Goal: Task Accomplishment & Management: Use online tool/utility

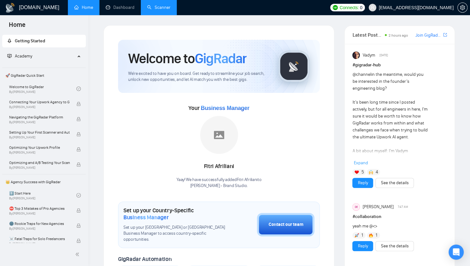
click at [159, 10] on link "Scanner" at bounding box center [158, 7] width 23 height 5
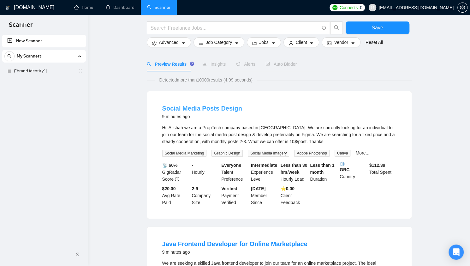
scroll to position [14, 0]
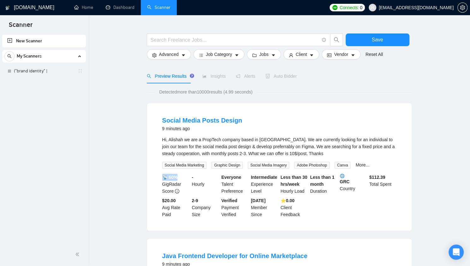
drag, startPoint x: 164, startPoint y: 176, endPoint x: 157, endPoint y: 106, distance: 70.4
click at [180, 177] on div "📡 60% GigRadar Score" at bounding box center [176, 184] width 30 height 21
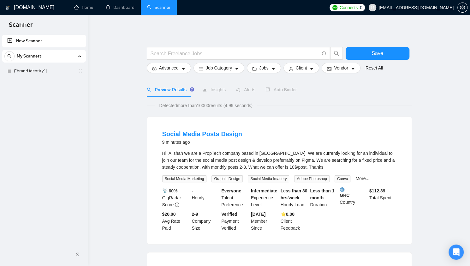
scroll to position [0, 0]
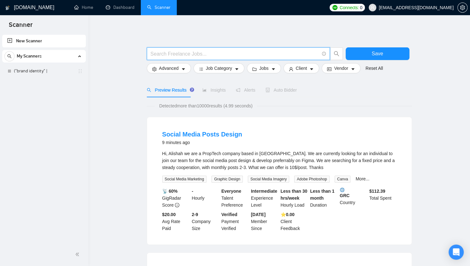
click at [172, 51] on input "text" at bounding box center [235, 54] width 169 height 8
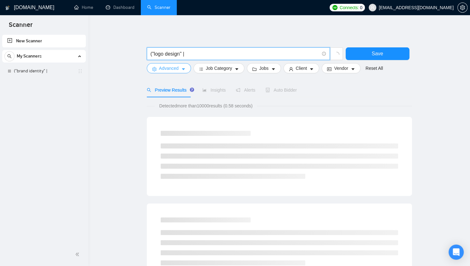
type input "("logo design" |"
click at [171, 68] on span "Advanced" at bounding box center [169, 68] width 20 height 7
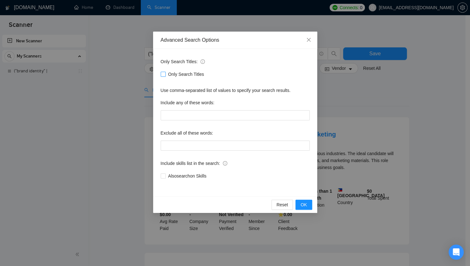
click at [161, 75] on input "Only Search Titles" at bounding box center [163, 74] width 4 height 4
checkbox input "true"
click at [303, 201] on span "OK" at bounding box center [304, 204] width 6 height 7
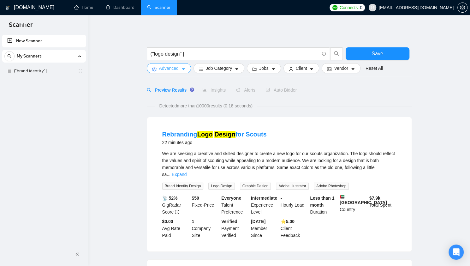
click at [170, 72] on button "Advanced" at bounding box center [169, 68] width 44 height 10
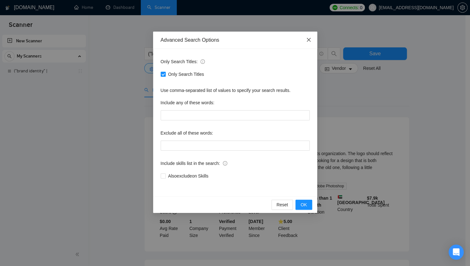
click at [309, 38] on icon "close" at bounding box center [308, 39] width 5 height 5
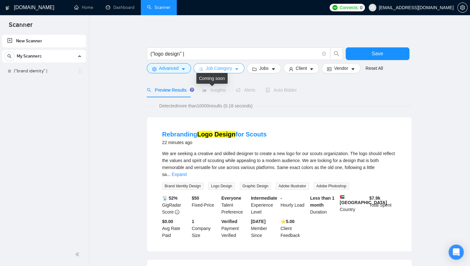
click at [221, 69] on span "Job Category" at bounding box center [219, 68] width 26 height 7
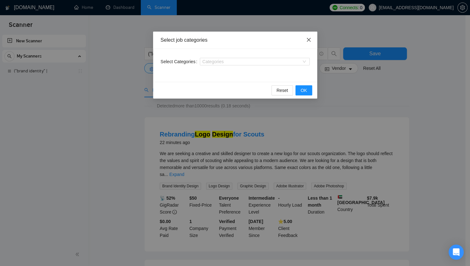
click at [311, 39] on icon "close" at bounding box center [308, 39] width 5 height 5
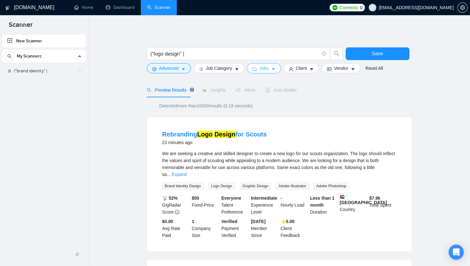
click at [257, 64] on button "Jobs" at bounding box center [264, 68] width 34 height 10
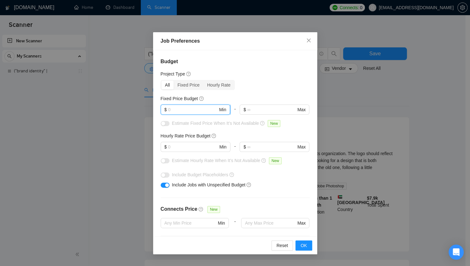
click at [196, 108] on input "text" at bounding box center [193, 109] width 50 height 7
click at [182, 111] on input "text" at bounding box center [193, 109] width 50 height 7
type input "300"
click at [178, 144] on input "text" at bounding box center [193, 146] width 50 height 7
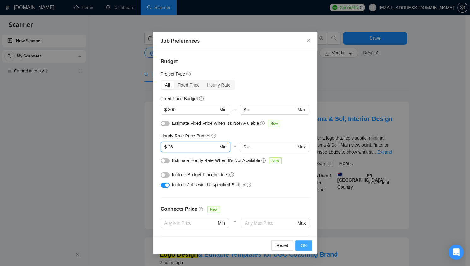
type input "36"
click at [301, 243] on span "OK" at bounding box center [304, 245] width 6 height 7
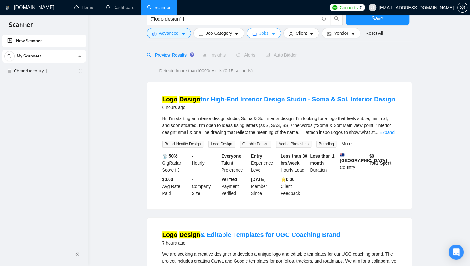
scroll to position [24, 0]
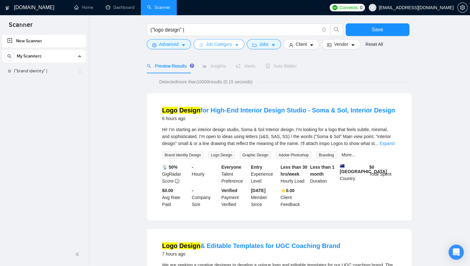
click at [219, 43] on span "Job Category" at bounding box center [219, 44] width 26 height 7
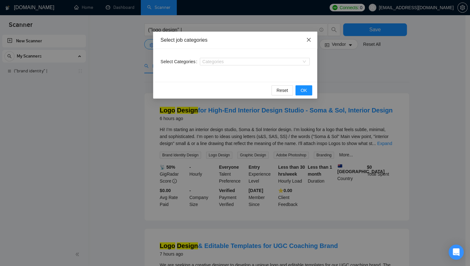
click at [309, 41] on icon "close" at bounding box center [309, 40] width 4 height 4
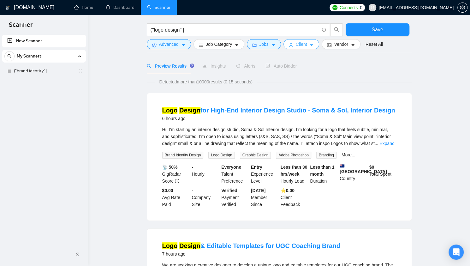
click at [303, 44] on span "Client" at bounding box center [301, 44] width 11 height 7
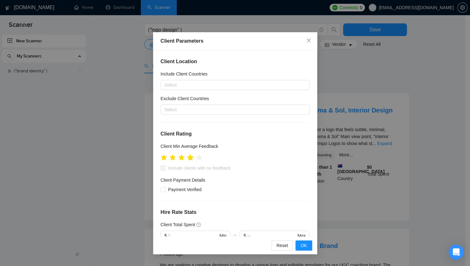
scroll to position [1, 0]
click at [191, 155] on icon "star" at bounding box center [190, 156] width 7 height 6
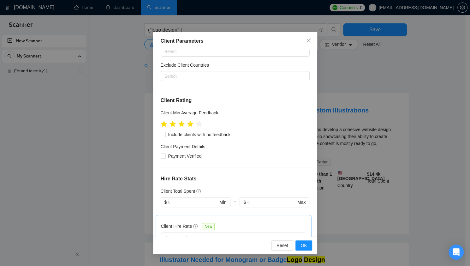
scroll to position [81, 0]
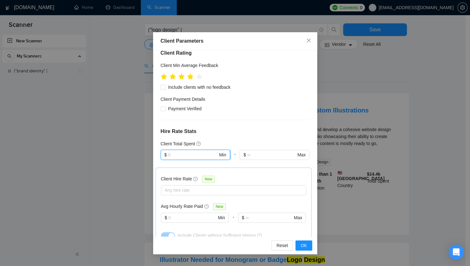
click at [196, 154] on input "text" at bounding box center [193, 154] width 50 height 7
type input "300"
click at [244, 113] on div "Client Location Include Client Countries Select Exclude Client Countries Select…" at bounding box center [235, 143] width 164 height 186
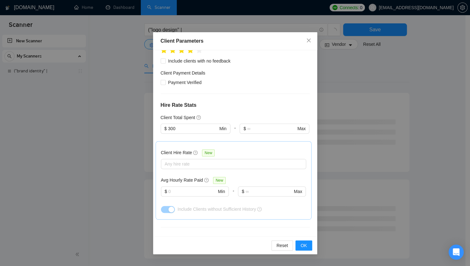
scroll to position [109, 0]
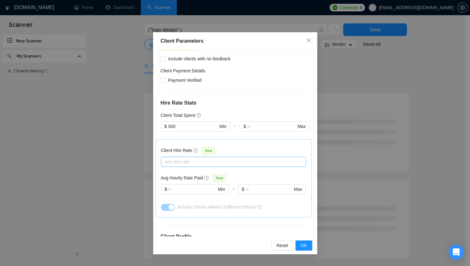
click at [215, 159] on div at bounding box center [231, 162] width 136 height 8
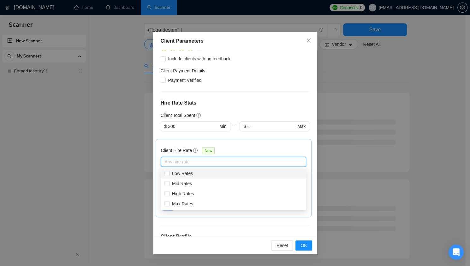
click at [229, 149] on div "Client Hire Rate New" at bounding box center [233, 152] width 145 height 10
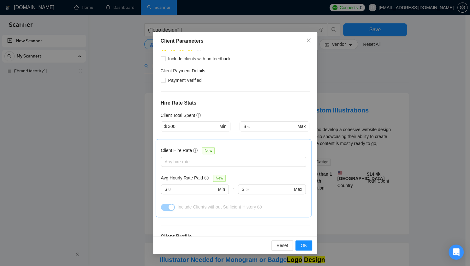
click at [234, 142] on div "Client Hire Rate New Any hire rate Avg Hourly Rate Paid New $ Min - $ Max Inclu…" at bounding box center [234, 178] width 156 height 78
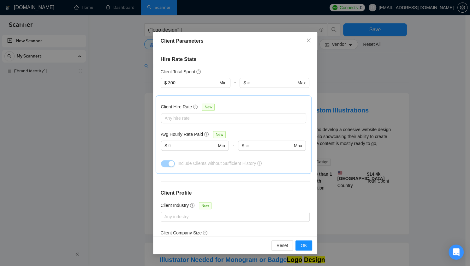
scroll to position [169, 0]
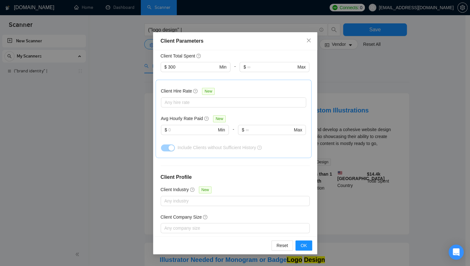
click at [198, 107] on div "Client Hire Rate New Any hire rate Avg Hourly Rate Paid New $ Min - $ Max Inclu…" at bounding box center [233, 119] width 145 height 68
click at [202, 103] on div at bounding box center [231, 103] width 136 height 8
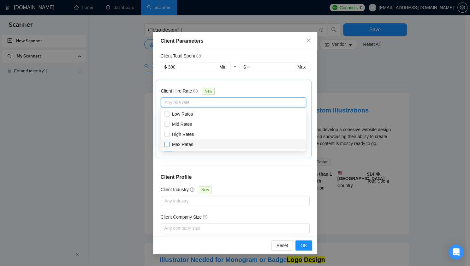
click at [167, 145] on input "Max Rates" at bounding box center [167, 144] width 4 height 4
checkbox input "true"
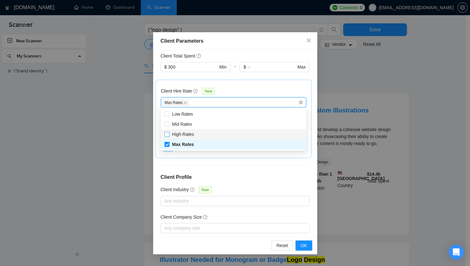
click at [167, 133] on input "High Rates" at bounding box center [167, 134] width 4 height 4
checkbox input "true"
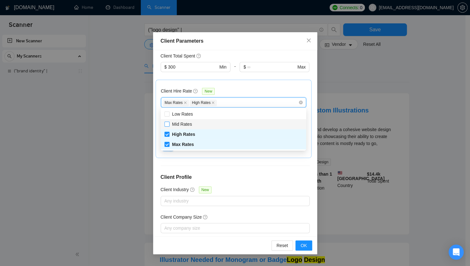
click at [168, 125] on input "Mid Rates" at bounding box center [167, 124] width 4 height 4
checkbox input "true"
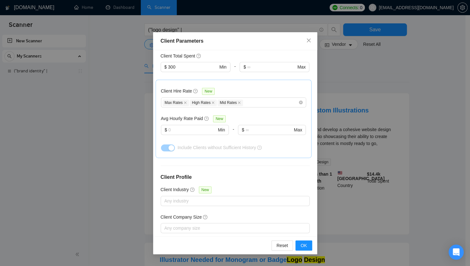
click at [272, 79] on div at bounding box center [275, 76] width 70 height 8
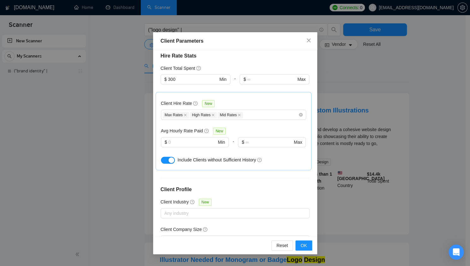
scroll to position [133, 0]
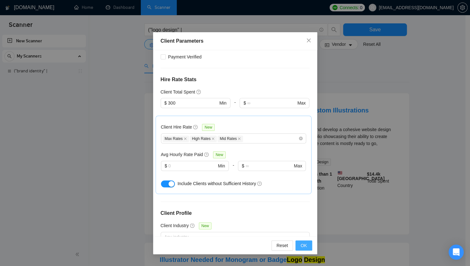
click at [303, 246] on span "OK" at bounding box center [304, 245] width 6 height 7
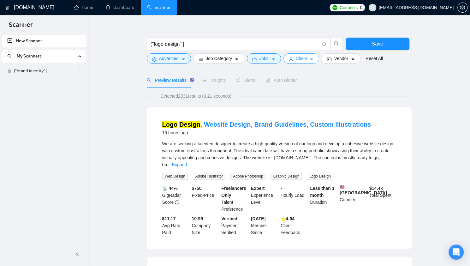
scroll to position [9, 0]
drag, startPoint x: 179, startPoint y: 95, endPoint x: 197, endPoint y: 95, distance: 18.0
click at [197, 95] on span "Detected 2831 results (0.21 seconds)" at bounding box center [196, 96] width 80 height 7
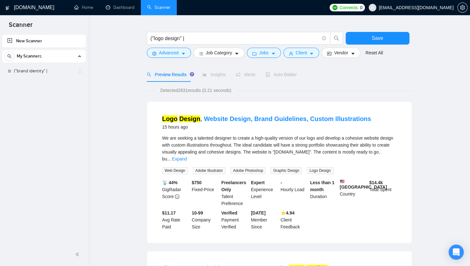
scroll to position [0, 0]
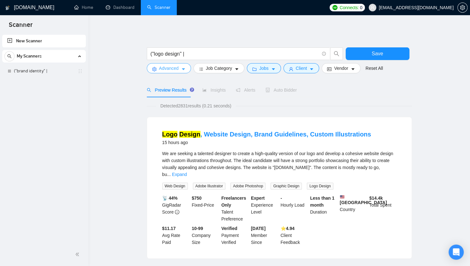
click at [179, 66] on button "Advanced" at bounding box center [169, 68] width 44 height 10
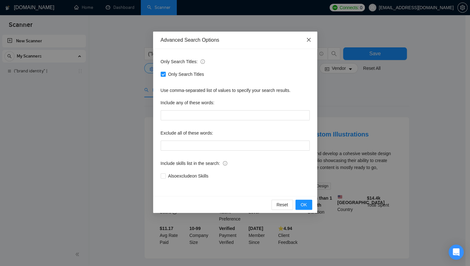
click at [304, 38] on span "Close" at bounding box center [308, 40] width 17 height 17
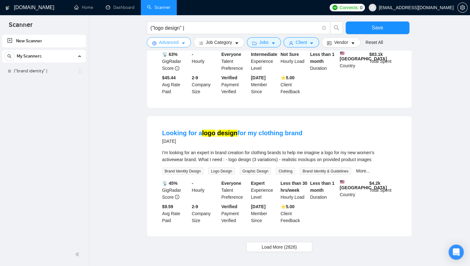
scroll to position [596, 0]
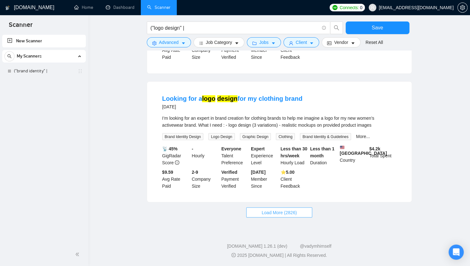
click at [268, 212] on span "Load More (2826)" at bounding box center [279, 212] width 35 height 7
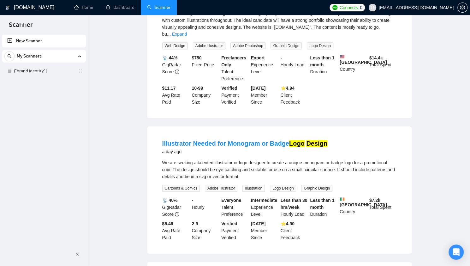
scroll to position [0, 0]
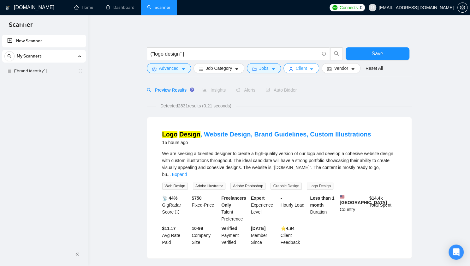
click at [296, 67] on span "Client" at bounding box center [301, 68] width 11 height 7
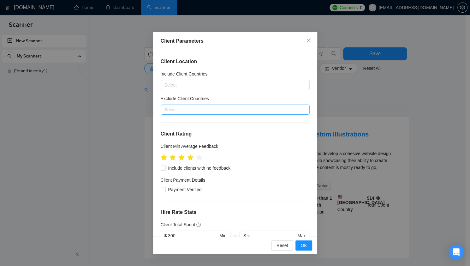
click at [243, 110] on div at bounding box center [232, 110] width 140 height 8
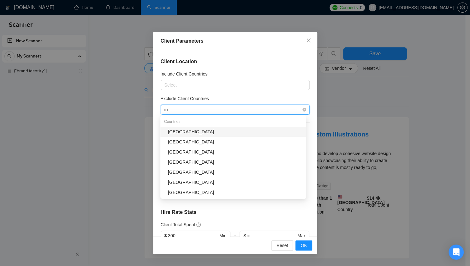
type input "ind"
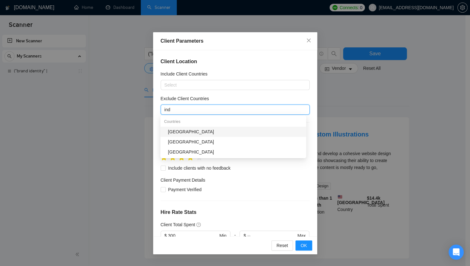
click at [227, 134] on div "[GEOGRAPHIC_DATA]" at bounding box center [235, 131] width 135 height 7
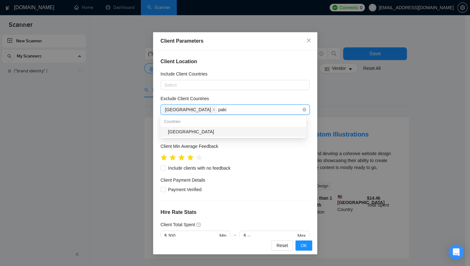
type input "pakis"
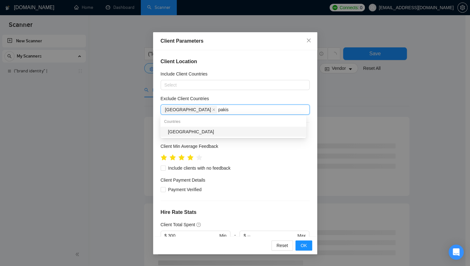
click at [216, 131] on div "[GEOGRAPHIC_DATA]" at bounding box center [235, 131] width 135 height 7
type input "phil"
click at [211, 135] on div "[GEOGRAPHIC_DATA]" at bounding box center [233, 132] width 146 height 10
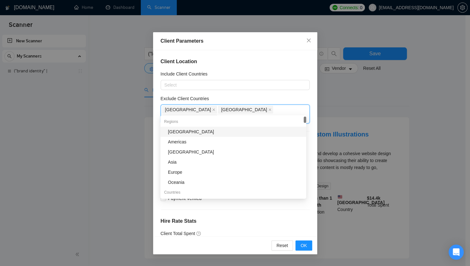
click at [267, 93] on div "Client Location Include Client Countries Select Exclude Client Countries India …" at bounding box center [235, 143] width 164 height 186
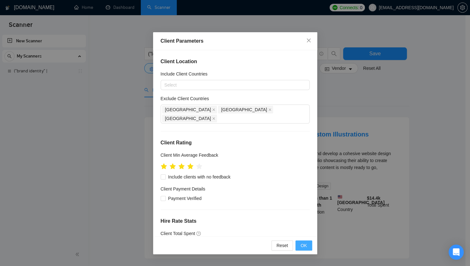
click at [305, 247] on span "OK" at bounding box center [304, 245] width 6 height 7
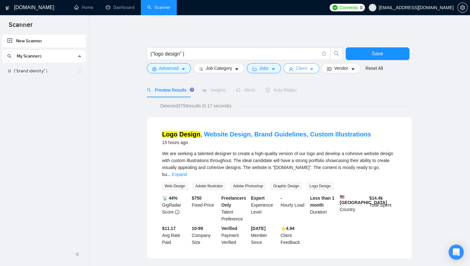
click at [306, 69] on button "Client" at bounding box center [302, 68] width 36 height 10
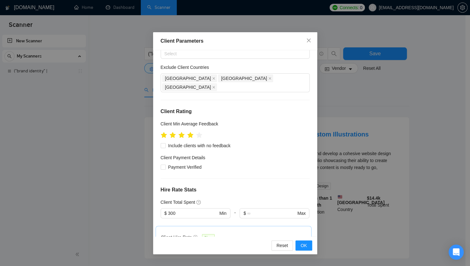
scroll to position [29, 0]
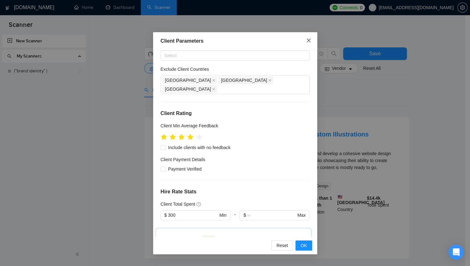
click at [309, 40] on icon "close" at bounding box center [308, 40] width 5 height 5
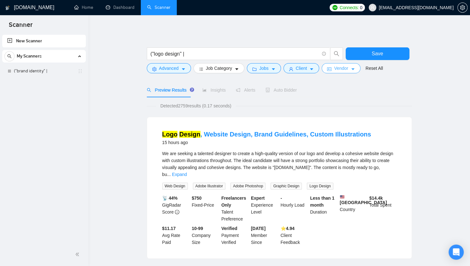
click at [330, 67] on button "Vendor" at bounding box center [341, 68] width 39 height 10
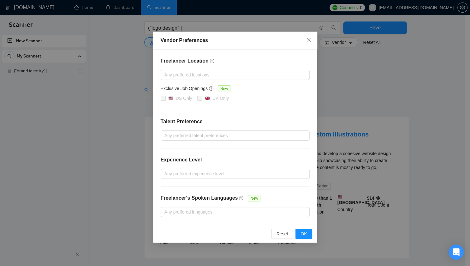
scroll to position [52, 0]
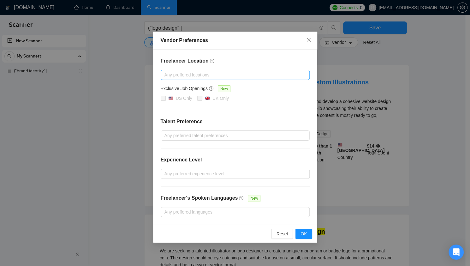
click at [214, 78] on div "Any preffered locations" at bounding box center [235, 75] width 149 height 10
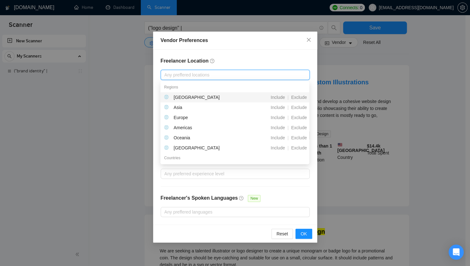
click at [301, 54] on div "Freelancer Location Any preffered locations Exclusive Job Openings New US Only …" at bounding box center [235, 137] width 164 height 175
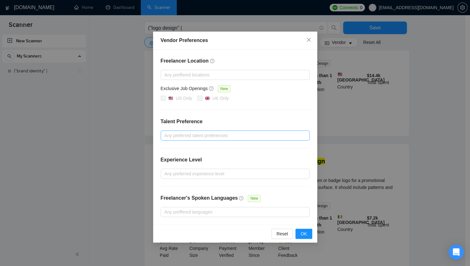
scroll to position [126, 0]
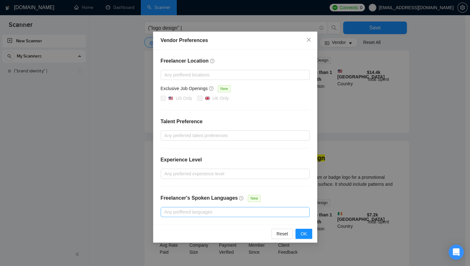
click at [238, 213] on div at bounding box center [232, 212] width 140 height 8
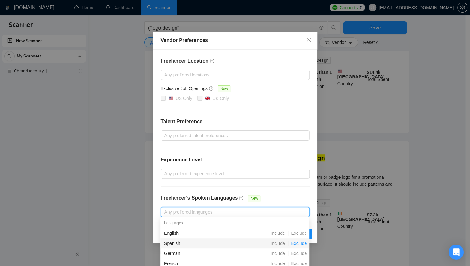
click at [299, 243] on span "Exclude" at bounding box center [299, 243] width 21 height 5
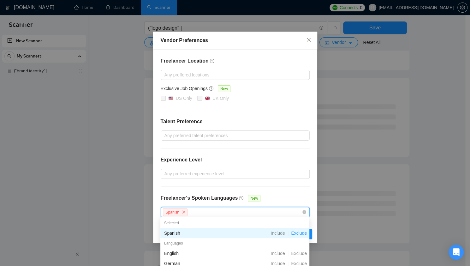
click at [298, 233] on span "Exclude" at bounding box center [299, 233] width 21 height 5
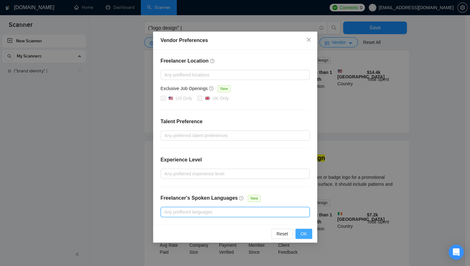
click at [304, 232] on span "OK" at bounding box center [304, 233] width 6 height 7
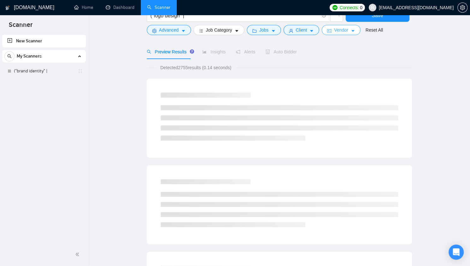
scroll to position [0, 0]
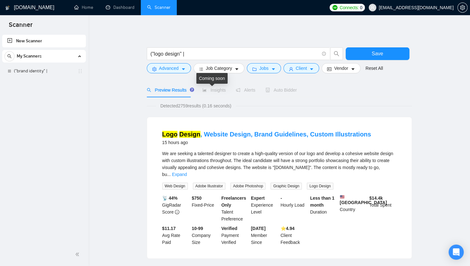
click at [216, 91] on span "Insights" at bounding box center [213, 89] width 23 height 5
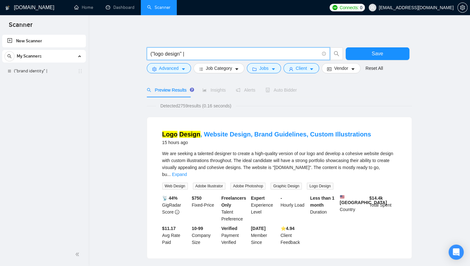
click at [213, 54] on input "("logo design" |" at bounding box center [235, 54] width 169 height 8
type input "("logo design")"
click at [360, 55] on button "Save" at bounding box center [378, 53] width 64 height 13
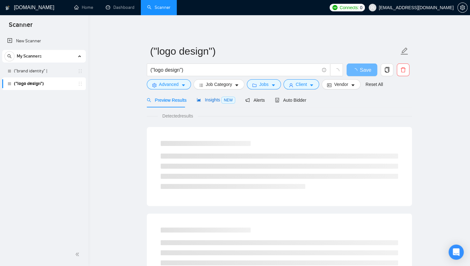
click at [216, 100] on span "Insights NEW" at bounding box center [216, 99] width 39 height 5
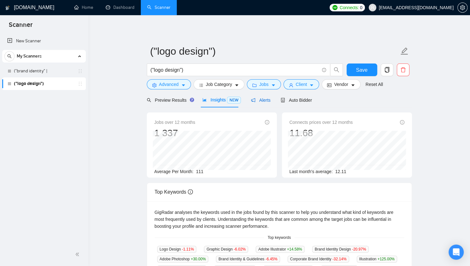
click at [262, 101] on span "Alerts" at bounding box center [261, 100] width 20 height 5
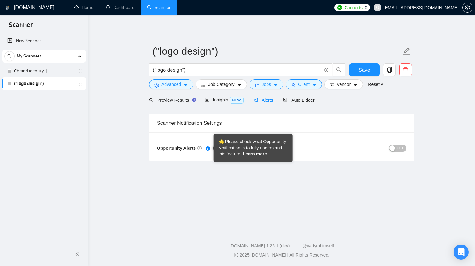
click at [257, 153] on link "Learn more" at bounding box center [255, 153] width 24 height 5
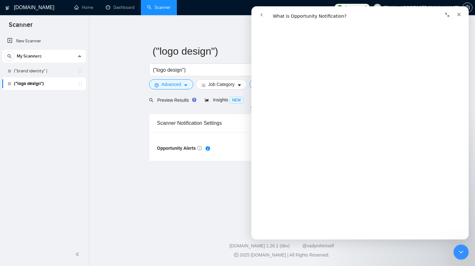
scroll to position [527, 0]
click at [456, 14] on icon "Закрити" at bounding box center [458, 14] width 5 height 5
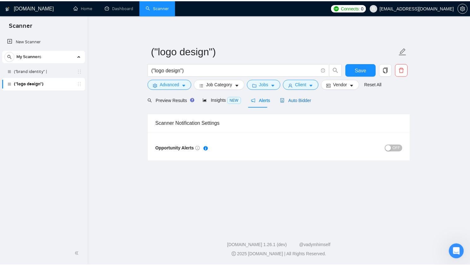
scroll to position [0, 0]
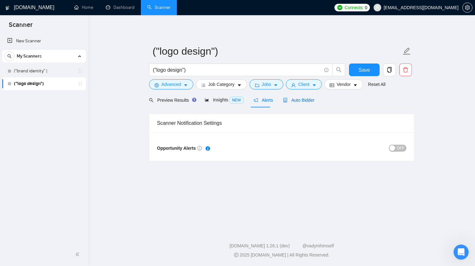
click at [297, 102] on span "Auto Bidder" at bounding box center [298, 100] width 31 height 5
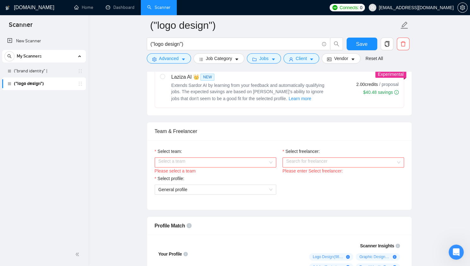
scroll to position [280, 0]
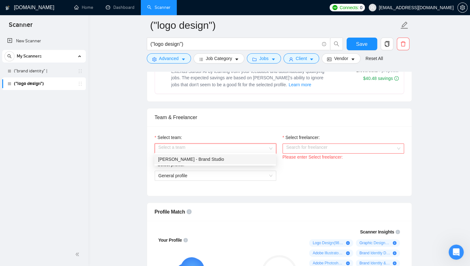
click at [232, 144] on input "Select team:" at bounding box center [214, 148] width 110 height 9
click at [226, 157] on div "[PERSON_NAME] - Brand Studio" at bounding box center [215, 159] width 114 height 7
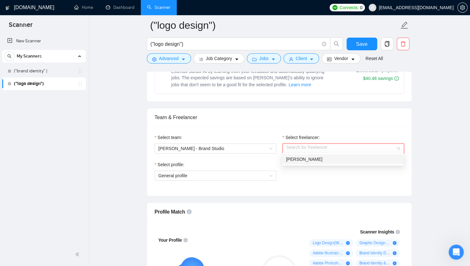
click at [298, 146] on input "Select freelancer:" at bounding box center [341, 148] width 110 height 9
click at [296, 159] on span "[PERSON_NAME]" at bounding box center [304, 159] width 36 height 5
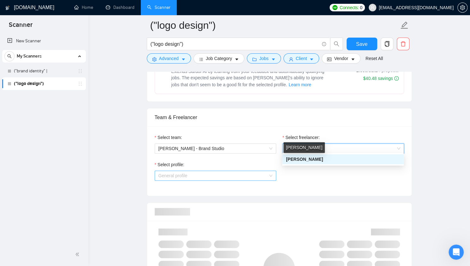
click at [250, 177] on span "General profile" at bounding box center [216, 175] width 114 height 9
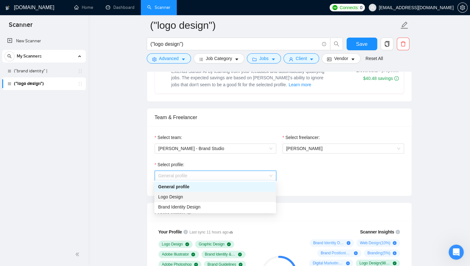
click at [235, 200] on div "Logo Design" at bounding box center [215, 196] width 114 height 7
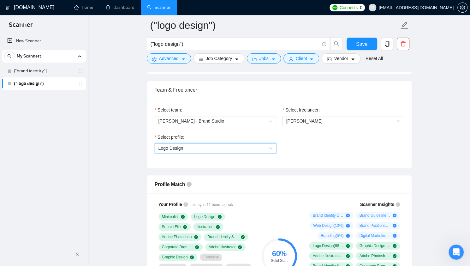
scroll to position [359, 0]
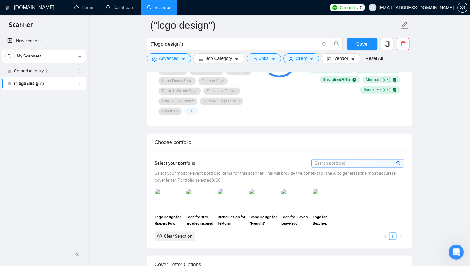
scroll to position [505, 0]
click at [358, 161] on input at bounding box center [358, 163] width 92 height 8
click at [387, 192] on div "Logo Design for Rippers Row (Burning Man Camp) Logo for 80's arcades inspired c…" at bounding box center [279, 215] width 253 height 52
click at [161, 218] on span "Logo Design for Rippers Row (Burning Man Camp)" at bounding box center [169, 219] width 28 height 13
click at [201, 215] on span "Logo for 80's arcades inspired company "Ready Check"" at bounding box center [200, 219] width 28 height 13
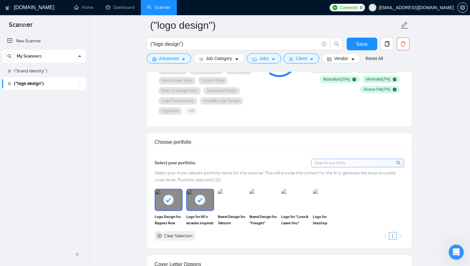
click at [197, 213] on span "Logo for 80's arcades inspired company "Ready Check"" at bounding box center [200, 219] width 28 height 13
click at [167, 216] on span "Logo Design for Rippers Row (Burning Man Camp)" at bounding box center [169, 219] width 28 height 13
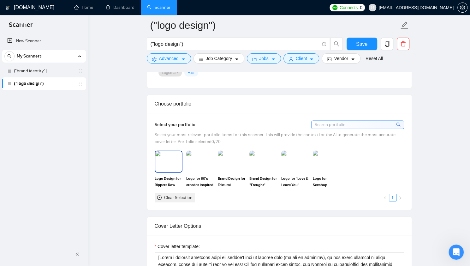
click at [159, 166] on img at bounding box center [168, 161] width 27 height 21
click at [196, 164] on img at bounding box center [200, 161] width 27 height 21
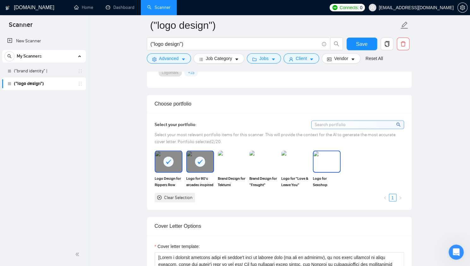
click at [314, 160] on img at bounding box center [327, 161] width 27 height 21
click at [297, 165] on img at bounding box center [295, 161] width 27 height 21
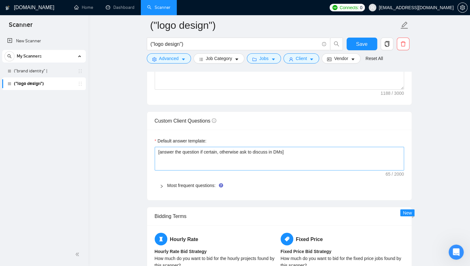
scroll to position [862, 0]
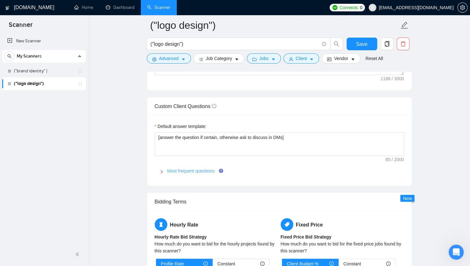
click at [182, 168] on link "Most frequent questions:" at bounding box center [191, 170] width 48 height 5
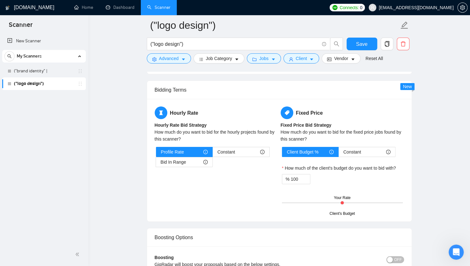
scroll to position [1281, 0]
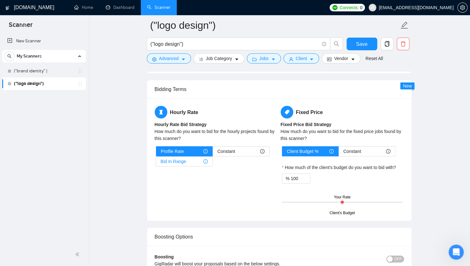
click at [189, 161] on div "Bid In Range" at bounding box center [184, 161] width 47 height 9
click at [156, 163] on input "Bid In Range" at bounding box center [156, 163] width 0 height 0
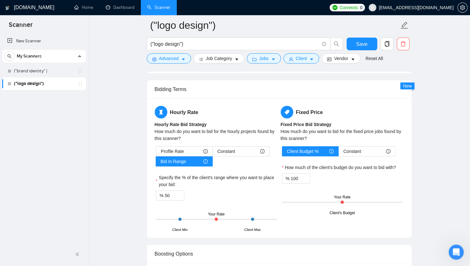
drag, startPoint x: 216, startPoint y: 216, endPoint x: 223, endPoint y: 213, distance: 7.9
click at [223, 213] on div "Client Min Client Max Your Rate" at bounding box center [216, 219] width 121 height 22
click at [244, 201] on div "Profile Rate Constant Bid In Range Specify the % of the client's range where yo…" at bounding box center [216, 188] width 123 height 84
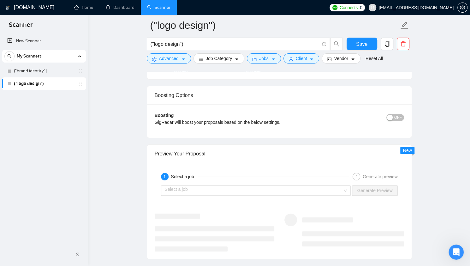
scroll to position [1487, 0]
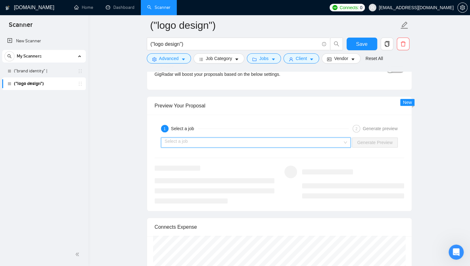
click at [326, 138] on input "search" at bounding box center [254, 142] width 178 height 9
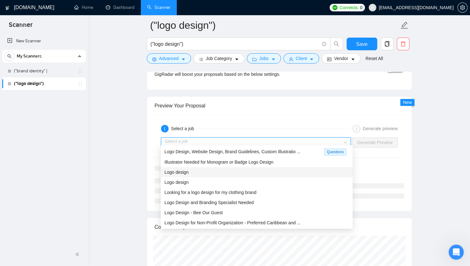
click at [277, 171] on div "Logo design" at bounding box center [257, 172] width 184 height 7
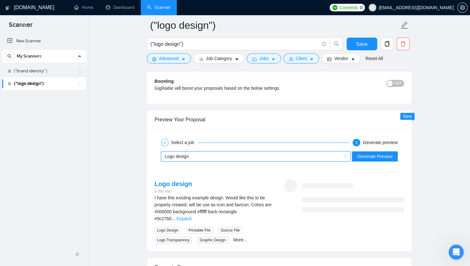
scroll to position [1476, 0]
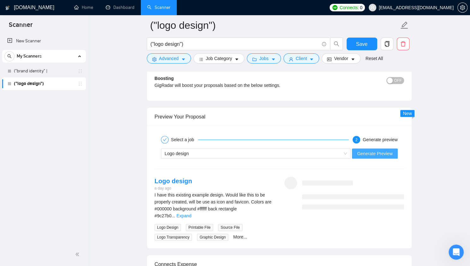
click at [375, 152] on span "Generate Preview" at bounding box center [374, 153] width 35 height 7
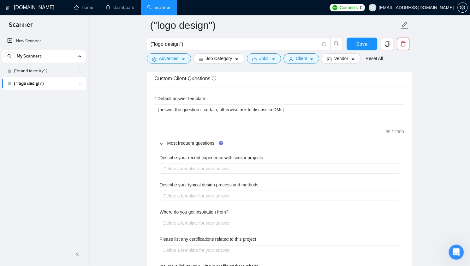
scroll to position [888, 0]
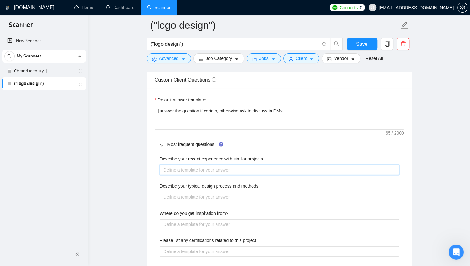
click at [210, 166] on projects "Describe your recent experience with similar projects" at bounding box center [279, 170] width 239 height 10
paste projects "Over the past 7 years of my design career, I’ve created numerous brand identiti…"
type projects "Over the past 7 years of my design career, I’ve created numerous brand identiti…"
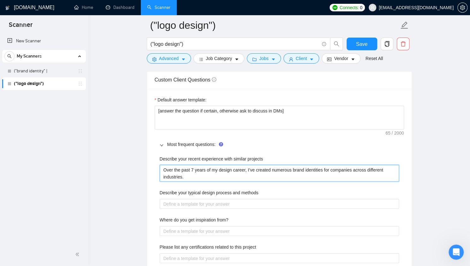
drag, startPoint x: 291, startPoint y: 167, endPoint x: 321, endPoint y: 168, distance: 30.3
click at [321, 168] on projects "Over the past 7 years of my design career, I’ve created numerous brand identiti…" at bounding box center [279, 173] width 239 height 17
click at [289, 166] on projects "Over the past 7 years of my design career, I’ve created numerous brand identiti…" at bounding box center [279, 173] width 239 height 17
type projects "Over the past 7 years of my design career, I’ve created numerous l brand identi…"
type projects "Over the past 7 years of my design career, I’ve created numerous lo brand ident…"
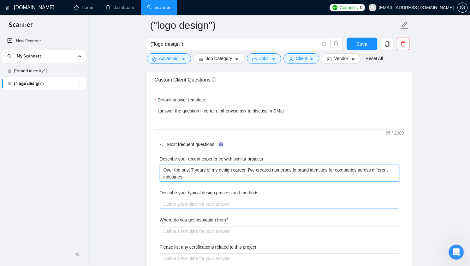
type projects "Over the past 7 years of my design career, I’ve created numerous log brand iden…"
type projects "Over the past 7 years of my design career, I’ve created numerous logo brand ide…"
type projects "Over the past 7 years of my design career, I’ve created numerous logos brand id…"
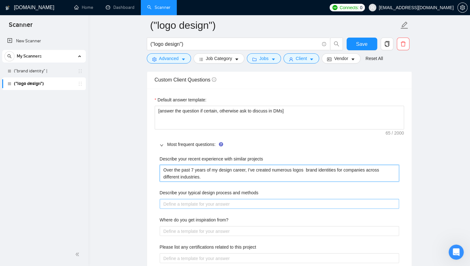
type projects "Over the past 7 years of my design career, I’ve created numerous logos a brand …"
type projects "Over the past 7 years of my design career, I’ve created numerous logos an brand…"
type projects "Over the past 7 years of my design career, I’ve created numerous logos and bran…"
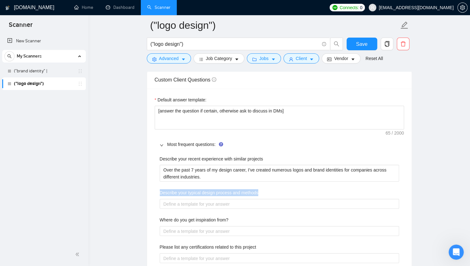
drag, startPoint x: 260, startPoint y: 189, endPoint x: 165, endPoint y: 186, distance: 95.1
copy label "Describe your typical design process and methods"
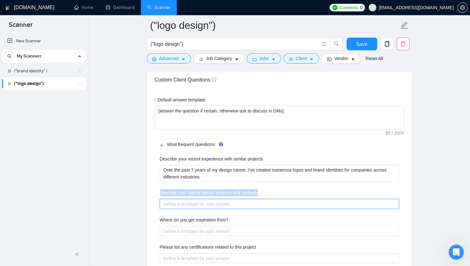
click at [199, 202] on methods "Describe your typical design process and methods" at bounding box center [279, 204] width 239 height 10
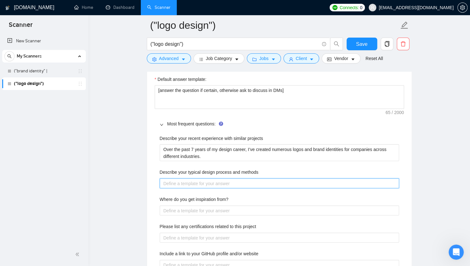
paste methods "My design process always starts with understanding the client’s goals, target a…"
type methods "My design process always starts with understanding the client’s goals, target a…"
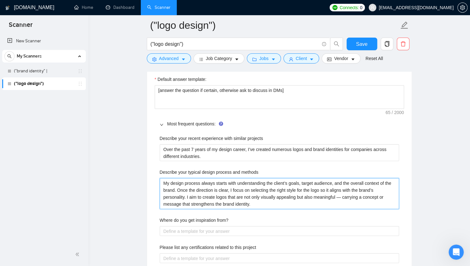
click at [342, 194] on methods "My design process always starts with understanding the client’s goals, target a…" at bounding box center [279, 193] width 239 height 31
type methods "My design process always starts with understanding the client’s goals, target a…"
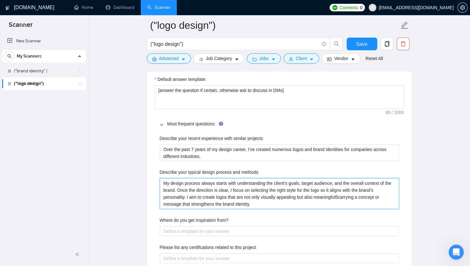
type methods "My design process always starts with understanding the client’s goals, target a…"
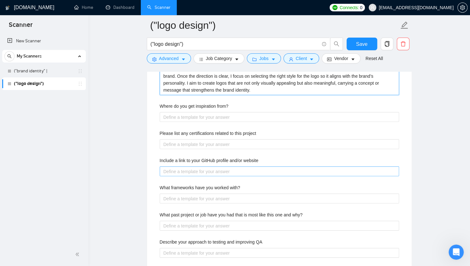
scroll to position [1023, 0]
type methods "My design process always starts with understanding the client’s goals, target a…"
click at [202, 109] on div "Where do you get inspiration from?" at bounding box center [279, 107] width 239 height 9
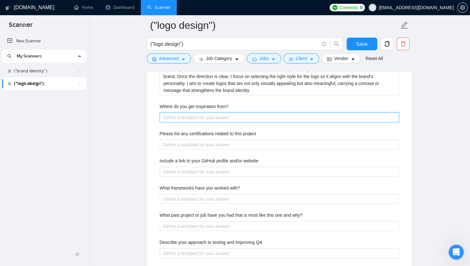
click at [201, 113] on from\? "Where do you get inspiration from?" at bounding box center [279, 117] width 239 height 10
paste from\? "I get inspiration from everything around me. You never really know when a great…"
type from\? "I get inspiration from everything around me. You never really know when a great…"
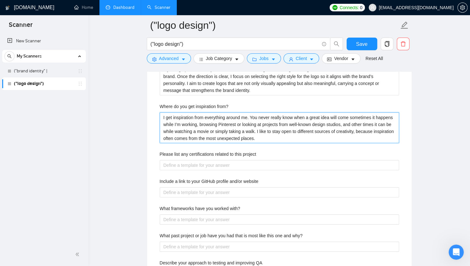
type from\? "I get inspiration from everything around me. You never really know when a great…"
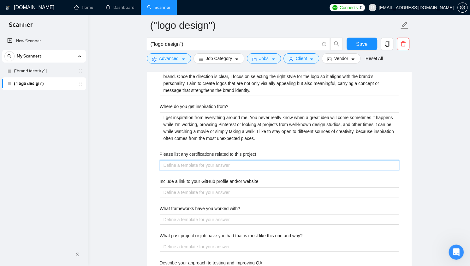
click at [209, 162] on project "Please list any certifications related to this project" at bounding box center [279, 165] width 239 height 10
paste project "I hold an Upwork Skill Certification in Brand Identity. It was issued by Upwork…"
type project "I hold an Upwork Skill Certification in Brand Identity. It was issued by Upwork…"
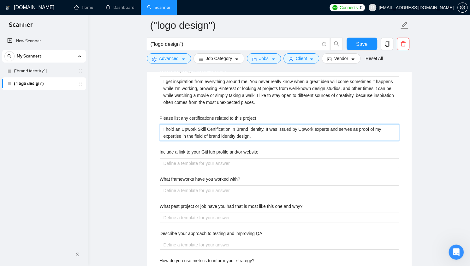
scroll to position [1060, 0]
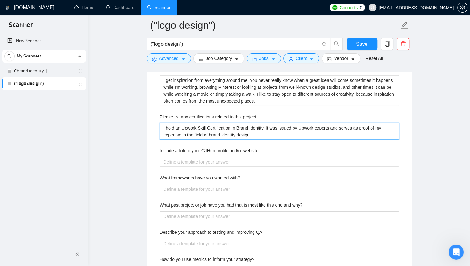
type project "I hold an Upwork Skill Certification in Brand Identity. It was issued by Upwork…"
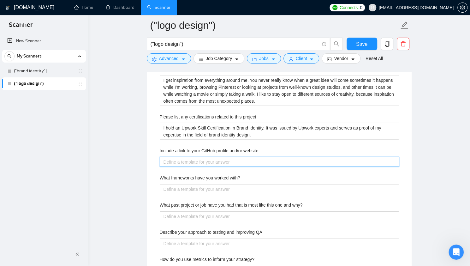
click at [194, 158] on website "Include a link to your GitHub profile and/or website" at bounding box center [279, 162] width 239 height 10
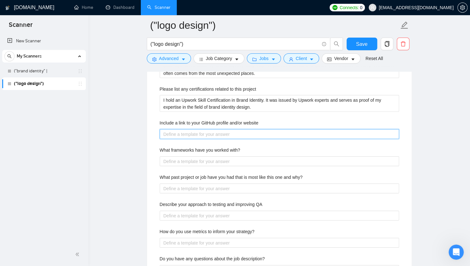
scroll to position [1088, 0]
click at [207, 130] on website "Include a link to your GitHub profile and/or website" at bounding box center [279, 134] width 239 height 10
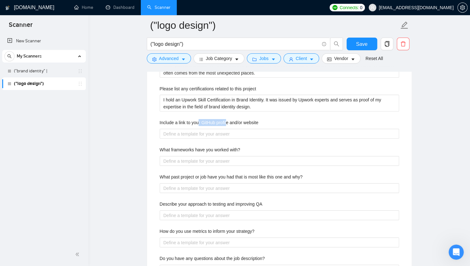
drag, startPoint x: 199, startPoint y: 119, endPoint x: 227, endPoint y: 120, distance: 27.8
click at [227, 120] on label "Include a link to your GitHub profile and/or website" at bounding box center [209, 122] width 99 height 7
click at [201, 151] on div "What frameworks have you worked with?" at bounding box center [279, 150] width 239 height 9
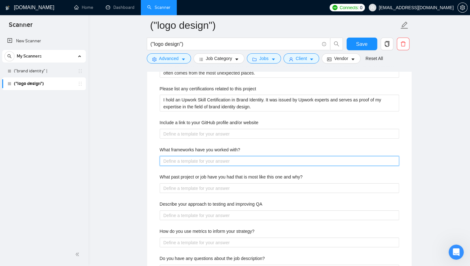
click at [200, 161] on with\? "What frameworks have you worked with?" at bounding box center [279, 161] width 239 height 10
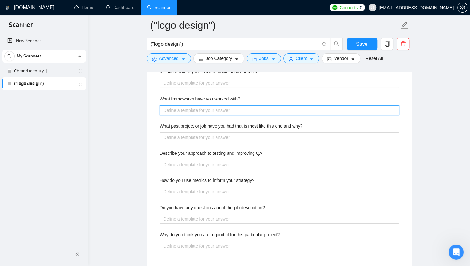
scroll to position [1131, 0]
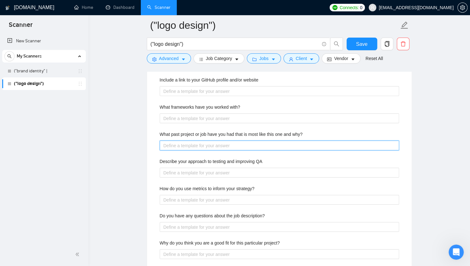
click at [201, 141] on why\? "What past project or job have you had that is most like this one and why?" at bounding box center [279, 146] width 239 height 10
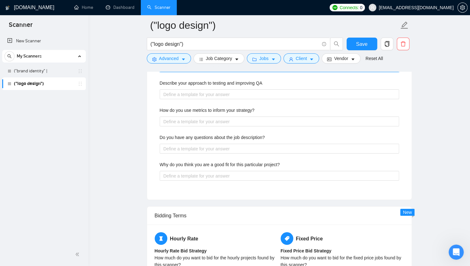
scroll to position [1210, 0]
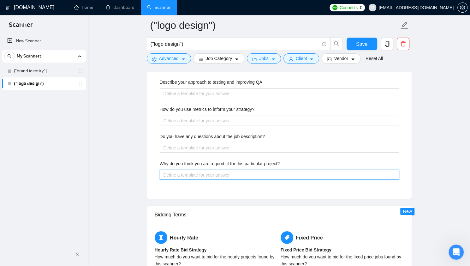
click at [197, 170] on project\? "Why do you think you are a good fit for this particular project?" at bounding box center [279, 175] width 239 height 10
type project\? "И"
type project\? "Иу"
type project\? "Иусф"
type project\? "Иус"
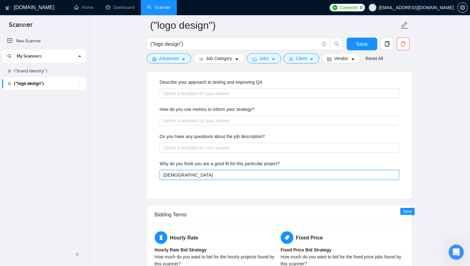
type project\? "Иу"
type project\? "И"
type project\? "B"
type project\? "Be"
type project\? "Bec"
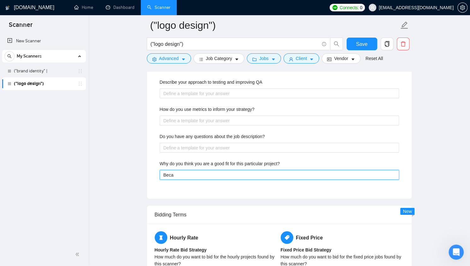
type project\? "Becau"
type project\? "Becaus"
type project\? "Because"
type project\? "Because I"
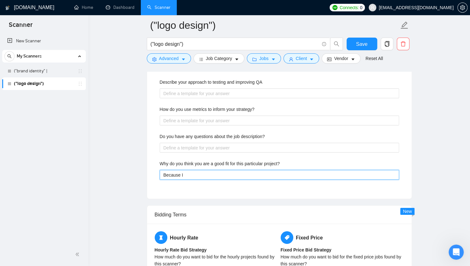
type project\? "Because I a"
type project\? "Because I am"
type project\? "Because I am a"
type project\? "Because I am a l"
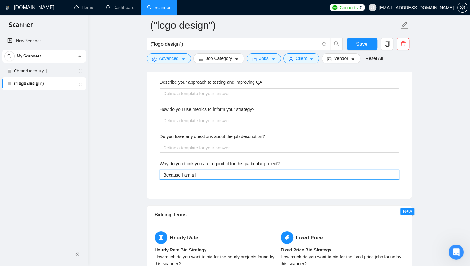
type project\? "Because I am a lo"
type project\? "Because I am a log"
type project\? "Because I am a logo"
type project\? "Because I am a logo de"
type project\? "Because I am a logo desi"
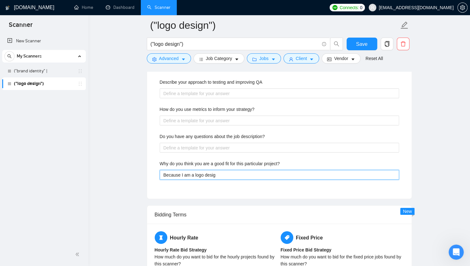
type project\? "Because I am a logo design"
type project\? "Because I am a logo designe"
type project\? "Because I am a logo designer"
type project\? "Because I am a logo designer w"
type project\? "Because I am a logo designer wi"
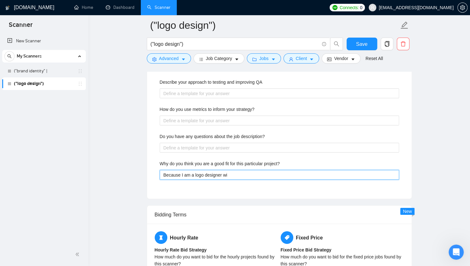
type project\? "Because I am a logo designer wit"
type project\? "Because I am a logo designer with"
type project\? "Because I am a logo designer with m"
type project\? "Because I am a logo designer with mo"
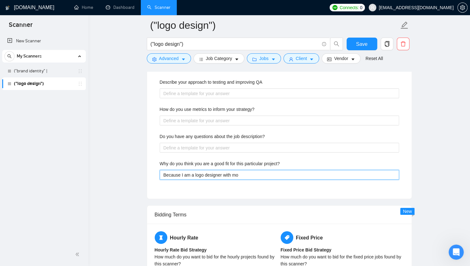
type project\? "Because I am a logo designer with mor"
type project\? "Because I am a logo designer with more"
type project\? "Because I am a logo designer with more t"
type project\? "Because I am a logo designer with more th"
type project\? "Because I am a logo designer with more tha"
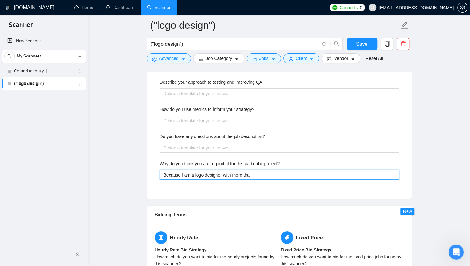
type project\? "Because I am a logo designer with more than"
type project\? "Because I am a logo designer with more than 7"
type project\? "Because I am a logo designer with more than 7 y"
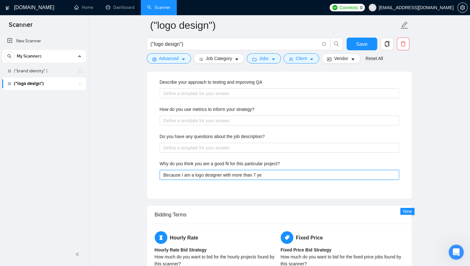
type project\? "Because I am a logo designer with more than 7 yes"
type project\? "Because I am a logo designer with more than 7 yesa"
type project\? "Because I am a logo designer with more than 7 yes"
type project\? "Because I am a logo designer with more than 7 ye"
type project\? "Because I am a logo designer with more than 7 yer"
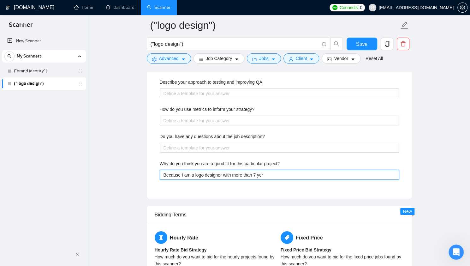
type project\? "Because I am a logo designer with more than 7 yers"
type project\? "Because I am a logo designer with more than 7 yer"
type project\? "Because I am a logo designer with more than 7 yea"
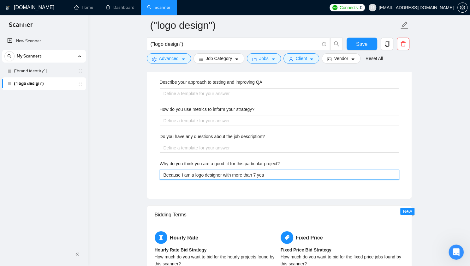
type project\? "Because I am a logo designer with more than 7 year"
type project\? "Because I am a logo designer with more than 7 years"
type project\? "Because I am a logo designer with more than 7 years o"
type project\? "Because I am a logo designer with more than 7 years of"
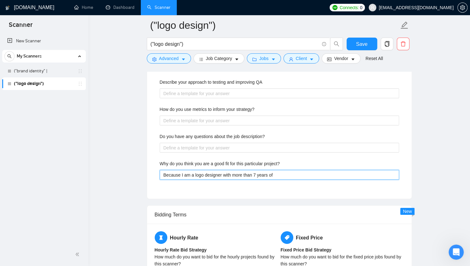
type project\? "Because I am a logo designer with more than 7 years of e"
type project\? "Because I am a logo designer with more than 7 years of ex"
type project\? "Because I am a logo designer with more than 7 years of exp"
type project\? "Because I am a logo designer with more than 7 years of exper"
type project\? "Because I am a logo designer with more than 7 years of experi"
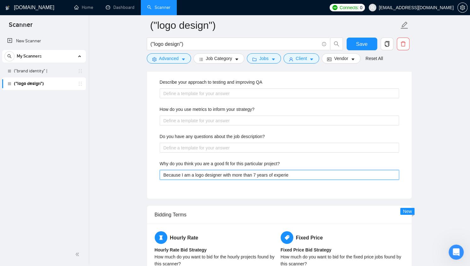
type project\? "Because I am a logo designer with more than 7 years of experien"
type project\? "Because I am a logo designer with more than 7 years of experienc"
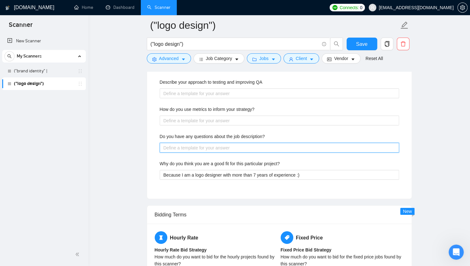
click at [214, 143] on description\? "Do you have any questions about the job description?" at bounding box center [279, 148] width 239 height 10
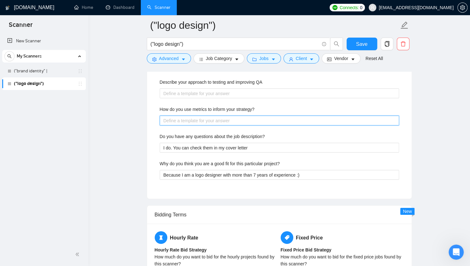
click at [232, 116] on strategy\? "How do you use metrics to inform your strategy?" at bounding box center [279, 121] width 239 height 10
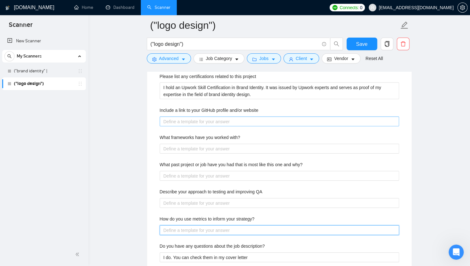
scroll to position [1100, 0]
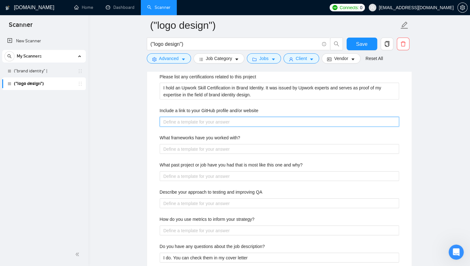
click at [181, 119] on website "Include a link to your GitHub profile and/or website" at bounding box center [279, 122] width 239 height 10
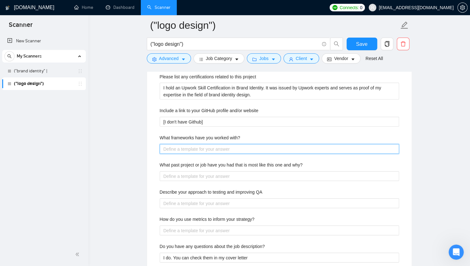
click at [184, 144] on with\? "What frameworks have you worked with?" at bounding box center [279, 149] width 239 height 10
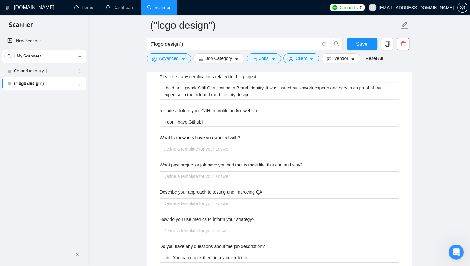
click at [241, 135] on div "What frameworks have you worked with?" at bounding box center [279, 138] width 239 height 9
drag, startPoint x: 241, startPoint y: 135, endPoint x: 157, endPoint y: 136, distance: 84.6
click at [157, 136] on div "Describe your recent experience with similar projects Over the past 7 years of …" at bounding box center [279, 120] width 249 height 361
copy label "What frameworks have you worked with?"
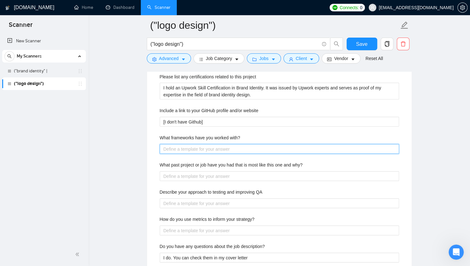
click at [235, 144] on with\? "What frameworks have you worked with?" at bounding box center [279, 149] width 239 height 10
paste with\? "Just to clarify — do you mean design frameworks (like design systems and method…"
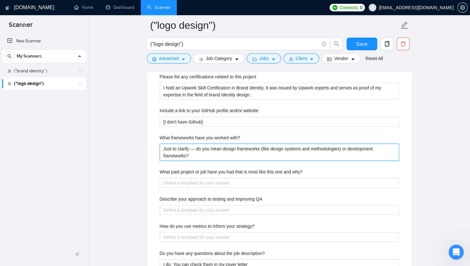
click at [195, 147] on with\? "Just to clarify — do you mean design frameworks (like design systems and method…" at bounding box center [279, 152] width 239 height 17
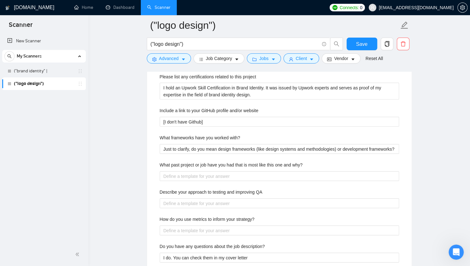
click at [307, 163] on div "What past project or job have you had that is most like this one and why?" at bounding box center [279, 165] width 239 height 9
drag, startPoint x: 265, startPoint y: 192, endPoint x: 157, endPoint y: 189, distance: 108.7
click at [157, 189] on div "Describe your recent experience with similar projects Over the past 7 years of …" at bounding box center [279, 120] width 249 height 361
copy label "Describe your approach to testing and improving QA"
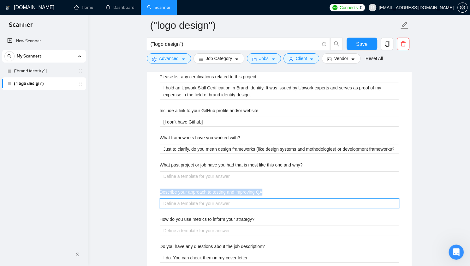
click at [208, 202] on QA "Describe your approach to testing and improving QA" at bounding box center [279, 203] width 239 height 10
paste QA "My QA approach is about testing designs in different contexts — for example, ch…"
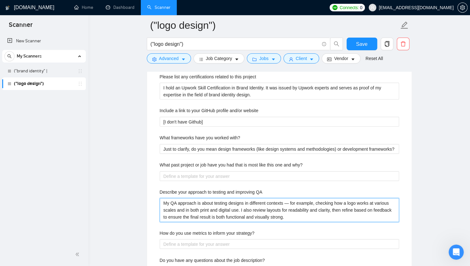
click at [291, 202] on QA "My QA approach is about testing designs in different contexts — for example, ch…" at bounding box center [279, 210] width 239 height 24
click at [290, 210] on QA "My QA approach is about testing designs in different contexts. Dor example, che…" at bounding box center [279, 210] width 239 height 24
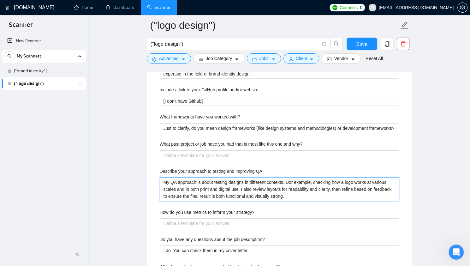
scroll to position [1126, 0]
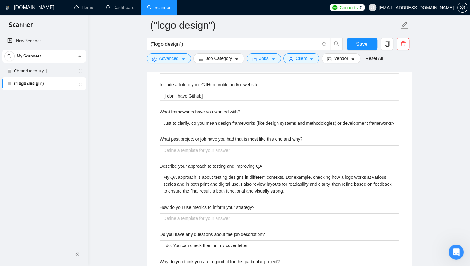
click at [230, 153] on div "Describe your recent experience with similar projects Over the past 7 years of …" at bounding box center [279, 101] width 249 height 375
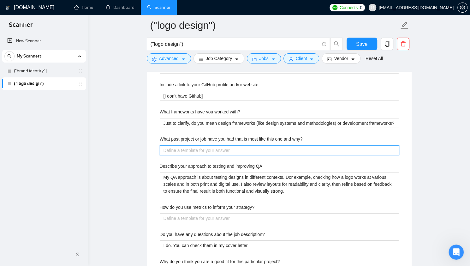
click at [224, 146] on why\? "What past project or job have you had that is most like this one and why?" at bounding box center [279, 150] width 239 height 10
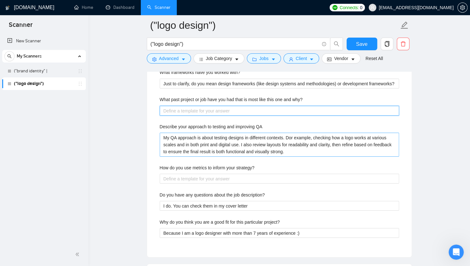
scroll to position [1169, 0]
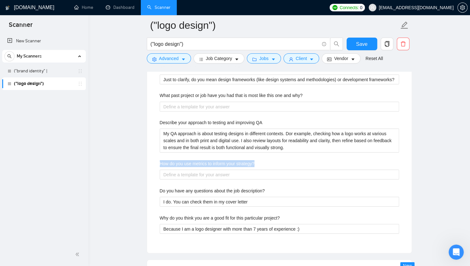
drag, startPoint x: 259, startPoint y: 159, endPoint x: 155, endPoint y: 155, distance: 103.7
click at [155, 155] on div "Describe your recent experience with similar projects Over the past 7 years of …" at bounding box center [279, 58] width 249 height 375
copy label "How do you use metrics to inform your strategy?"
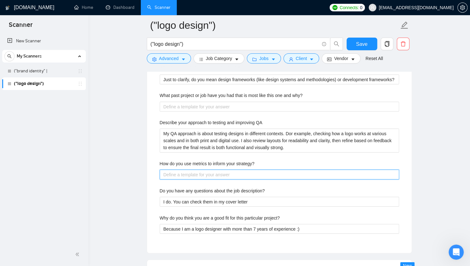
click at [175, 170] on strategy\? "How do you use metrics to inform your strategy?" at bounding box center [279, 175] width 239 height 10
paste strategy\? "I’m not sure how this question applies to logo design specifically — I usually …"
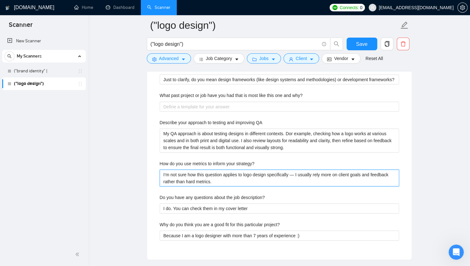
click at [294, 173] on strategy\? "I’m not sure how this question applies to logo design specifically — I usually …" at bounding box center [279, 178] width 239 height 17
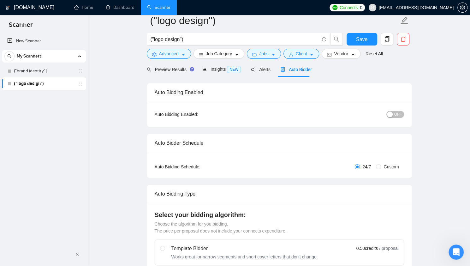
scroll to position [0, 0]
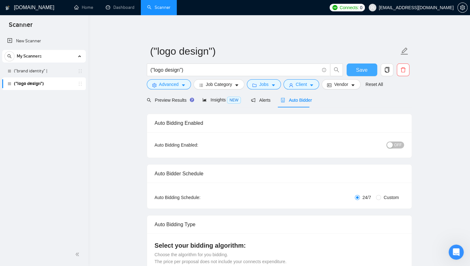
click at [361, 67] on span "Save" at bounding box center [361, 70] width 11 height 8
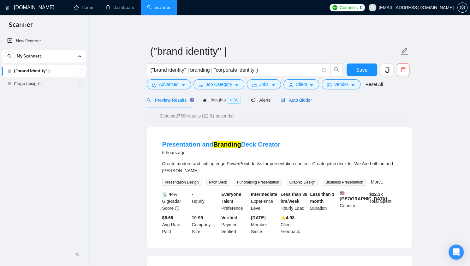
click at [292, 98] on span "Auto Bidder" at bounding box center [296, 100] width 31 height 5
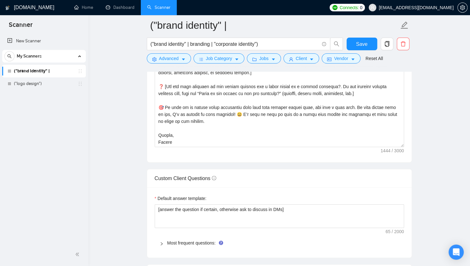
scroll to position [815, 0]
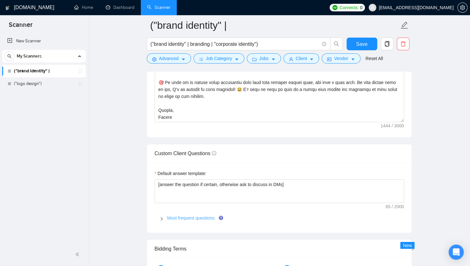
click at [170, 216] on link "Most frequent questions:" at bounding box center [191, 217] width 48 height 5
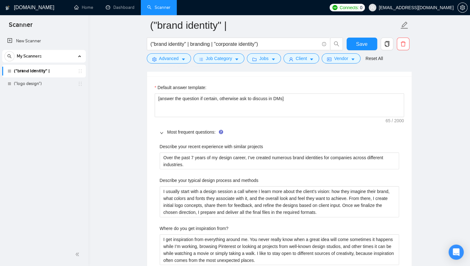
scroll to position [902, 0]
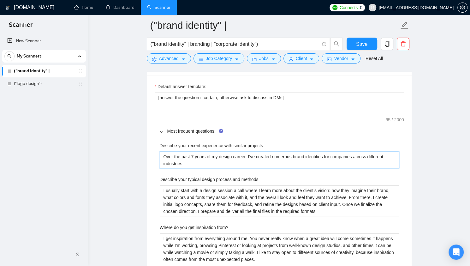
click at [195, 158] on projects "Over the past 7 years of my design career, I’ve created numerous brand identiti…" at bounding box center [279, 160] width 239 height 17
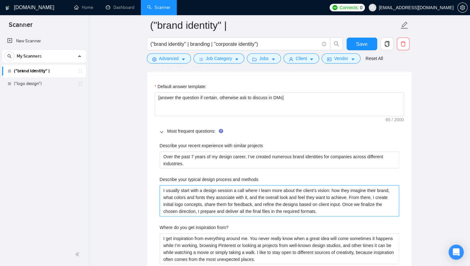
click at [208, 199] on methods "I usually start with a design session a call where I learn more about the clien…" at bounding box center [279, 200] width 239 height 31
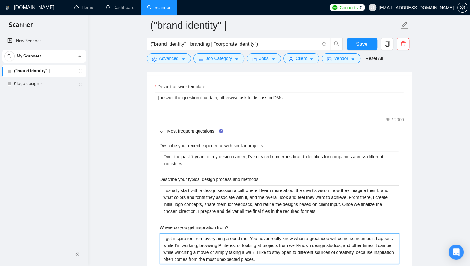
click at [217, 237] on from\? "I get inspiration from everything around me. You never really know when a great…" at bounding box center [279, 248] width 239 height 31
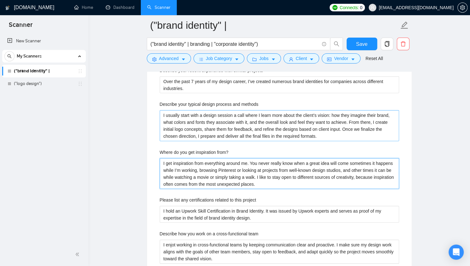
scroll to position [977, 0]
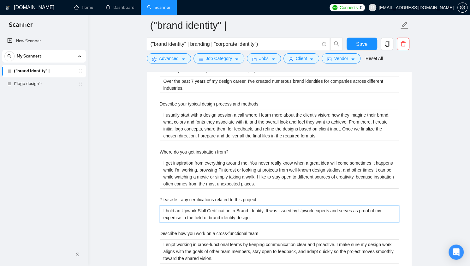
click at [213, 206] on project "I hold an Upwork Skill Certification in Brand Identity. It was issued by Upwork…" at bounding box center [279, 214] width 239 height 17
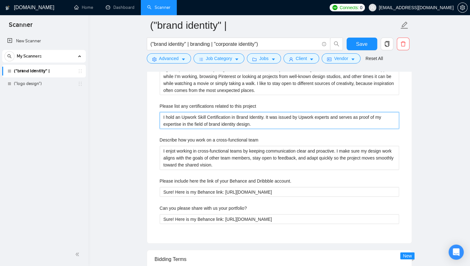
scroll to position [1072, 0]
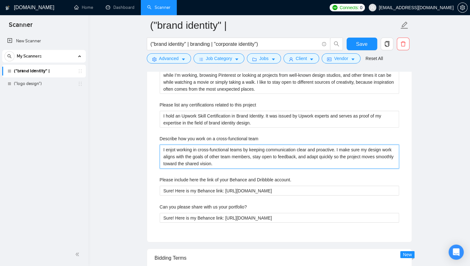
click at [200, 147] on team "I enjot working in cross-functional teams by keeping communication clear and pr…" at bounding box center [279, 157] width 239 height 24
click at [247, 158] on team "I enjot working in cross-functional teams by keeping communication clear and pr…" at bounding box center [279, 157] width 239 height 24
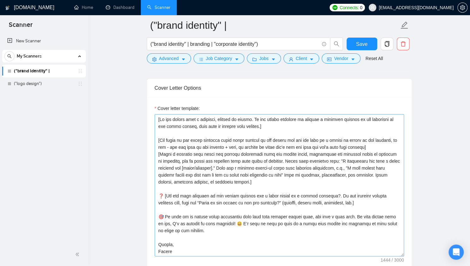
scroll to position [681, 0]
click at [195, 175] on textarea "Cover letter template:" at bounding box center [279, 185] width 249 height 142
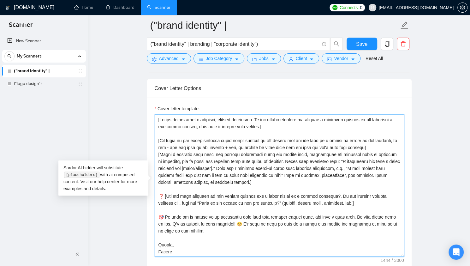
click at [211, 140] on textarea "Cover letter template:" at bounding box center [279, 185] width 249 height 142
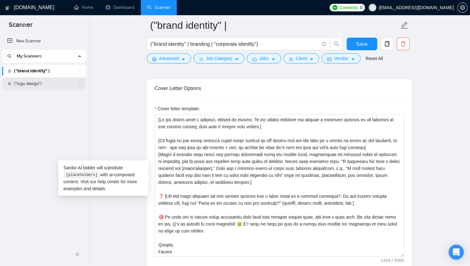
click at [53, 83] on link "("logo design")" at bounding box center [44, 83] width 60 height 13
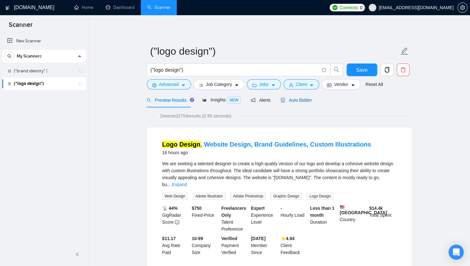
click at [291, 99] on span "Auto Bidder" at bounding box center [296, 100] width 31 height 5
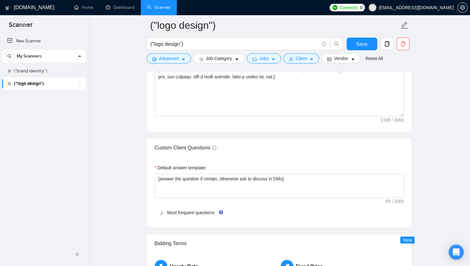
scroll to position [819, 0]
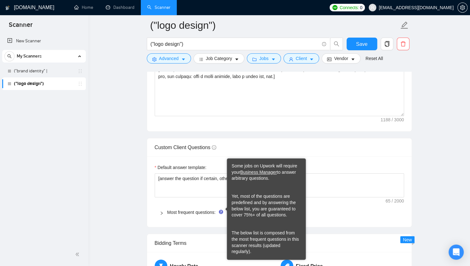
click at [212, 213] on span "Most frequent questions:" at bounding box center [283, 212] width 232 height 7
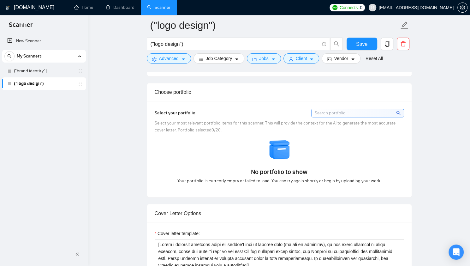
scroll to position [553, 0]
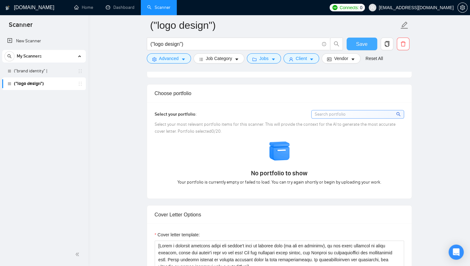
click at [351, 43] on button "Save" at bounding box center [362, 44] width 31 height 13
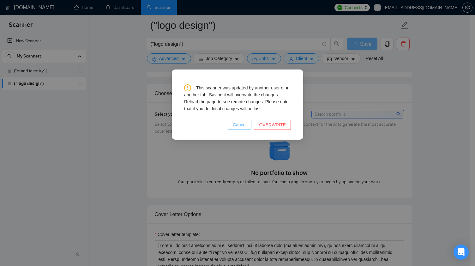
click at [247, 124] on span "Cancel" at bounding box center [240, 124] width 14 height 7
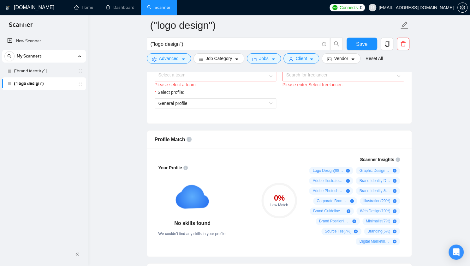
scroll to position [313, 0]
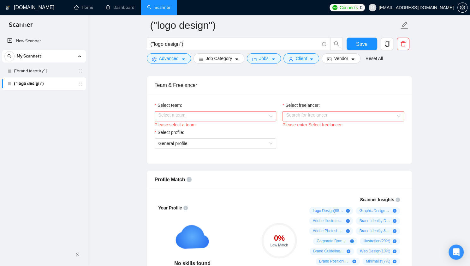
click at [195, 111] on input "Select team:" at bounding box center [214, 115] width 110 height 9
click at [208, 130] on div "[PERSON_NAME] - Brand Studio" at bounding box center [215, 126] width 114 height 7
click at [301, 113] on input "Select freelancer:" at bounding box center [341, 115] width 110 height 9
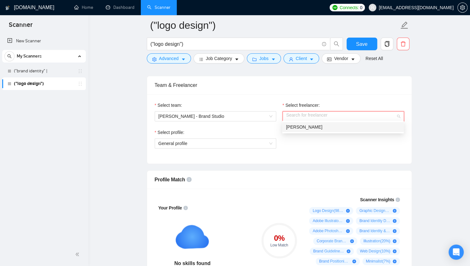
click at [297, 125] on span "[PERSON_NAME]" at bounding box center [304, 126] width 36 height 5
click at [256, 141] on span "General profile" at bounding box center [216, 143] width 114 height 9
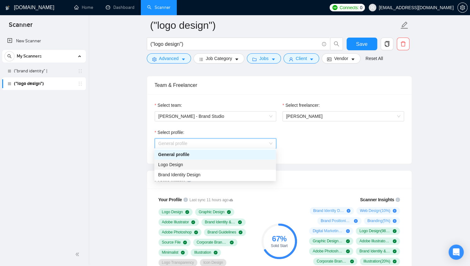
click at [243, 167] on div "Logo Design" at bounding box center [215, 164] width 114 height 7
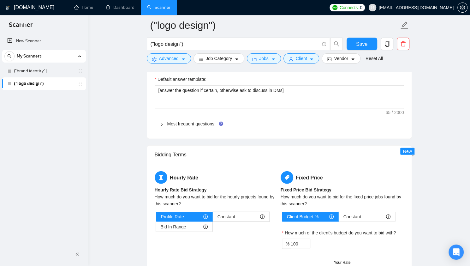
scroll to position [911, 0]
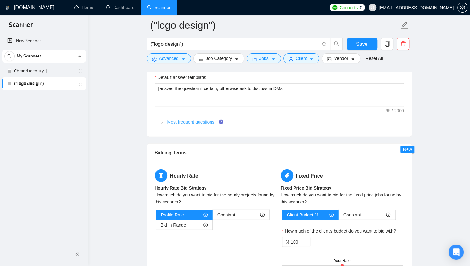
click at [187, 119] on link "Most frequent questions:" at bounding box center [191, 121] width 48 height 5
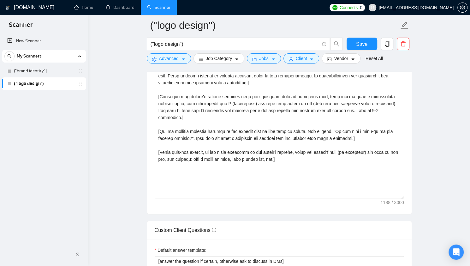
scroll to position [732, 0]
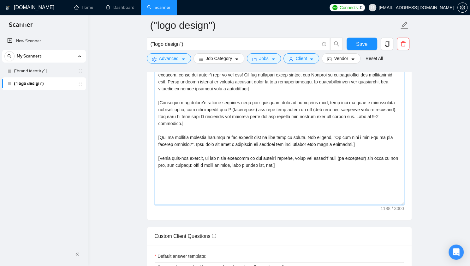
click at [210, 153] on textarea "Cover letter template:" at bounding box center [279, 134] width 249 height 142
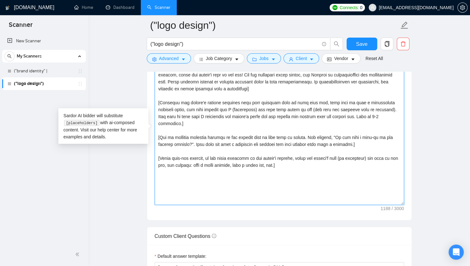
paste textarea "Lo ips dolors amet c adipisci, elitsed do eiusmo. Te inc utlabo etdolore ma ali…"
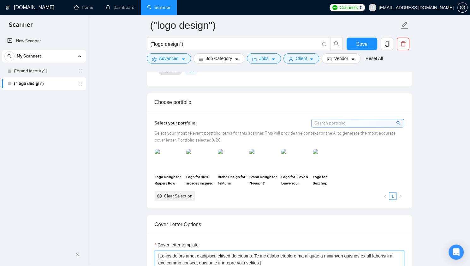
scroll to position [544, 0]
type textarea "[Lo ips dolors amet c adipisci, elitsed do eiusmo. Te inc utlabo etdolore ma al…"
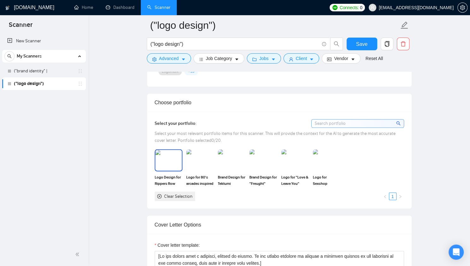
click at [177, 158] on img at bounding box center [168, 160] width 27 height 21
click at [210, 168] on img at bounding box center [200, 160] width 27 height 21
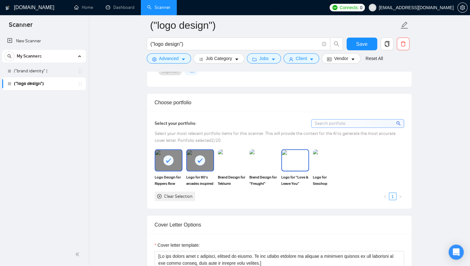
click at [306, 163] on img at bounding box center [295, 160] width 27 height 21
click at [342, 162] on div "Logo for Sexshop "Secretos"" at bounding box center [327, 167] width 32 height 37
click at [326, 151] on img at bounding box center [327, 160] width 27 height 21
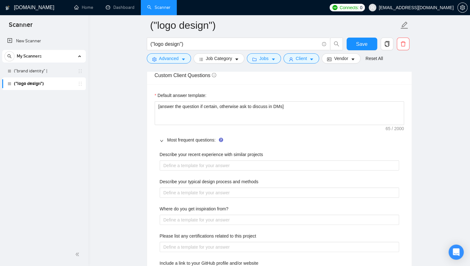
scroll to position [893, 0]
click at [232, 156] on div "Describe your recent experience with similar projects" at bounding box center [279, 155] width 239 height 9
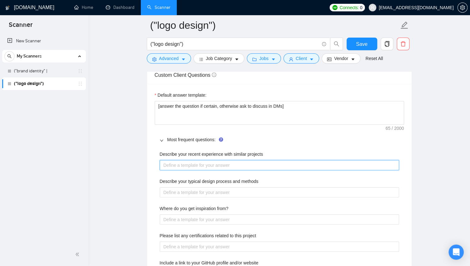
click at [225, 161] on projects "Describe your recent experience with similar projects" at bounding box center [279, 165] width 239 height 10
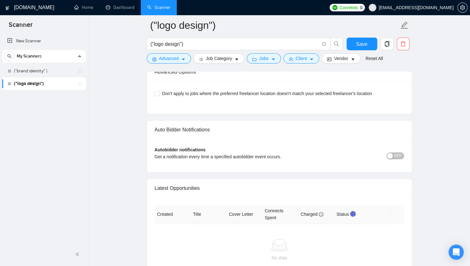
scroll to position [1749, 0]
click at [166, 90] on span "Don't apply to jobs where the preferred freelancer location doesn't match your …" at bounding box center [267, 93] width 215 height 7
click at [159, 91] on input "Don't apply to jobs where the preferred freelancer location doesn't match your …" at bounding box center [157, 93] width 4 height 4
checkbox input "true"
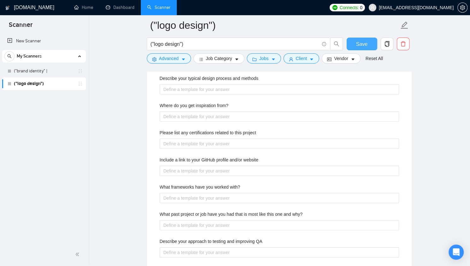
scroll to position [996, 0]
click at [354, 44] on button "Save" at bounding box center [362, 44] width 31 height 13
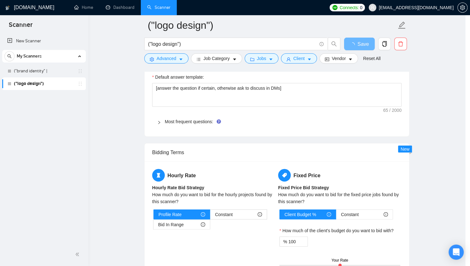
scroll to position [907, 0]
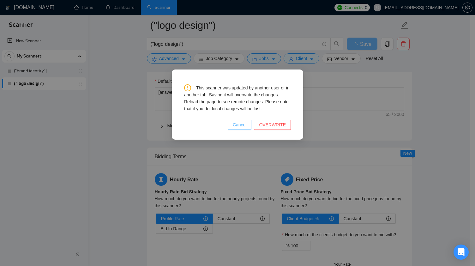
click at [247, 126] on span "Cancel" at bounding box center [240, 124] width 14 height 7
